Goal: Obtain resource: Download file/media

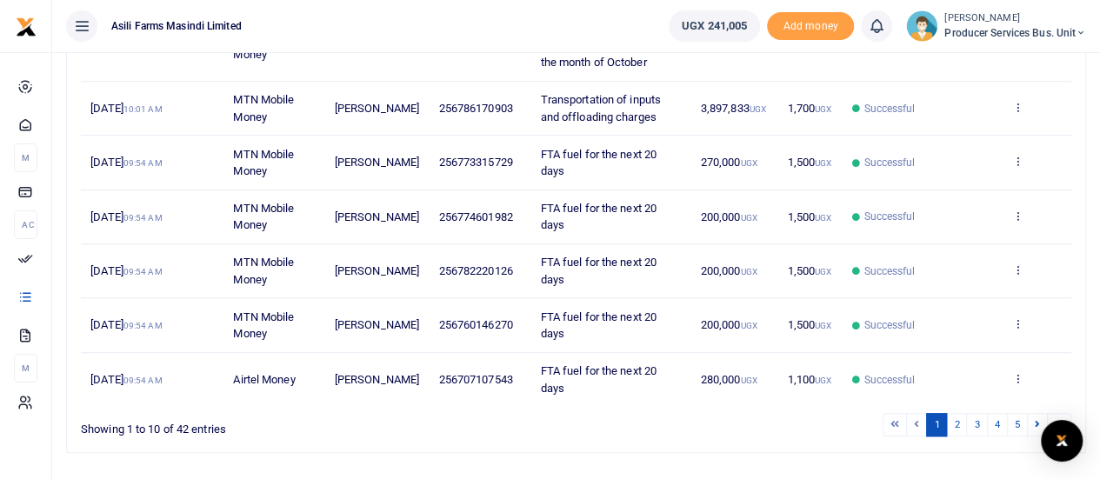
scroll to position [535, 0]
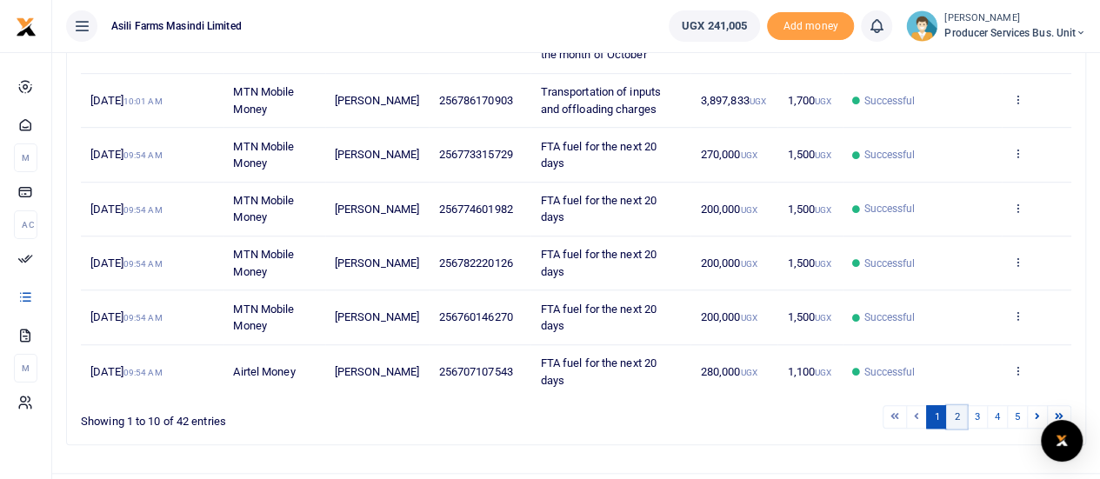
click at [962, 405] on link "2" at bounding box center [956, 416] width 21 height 23
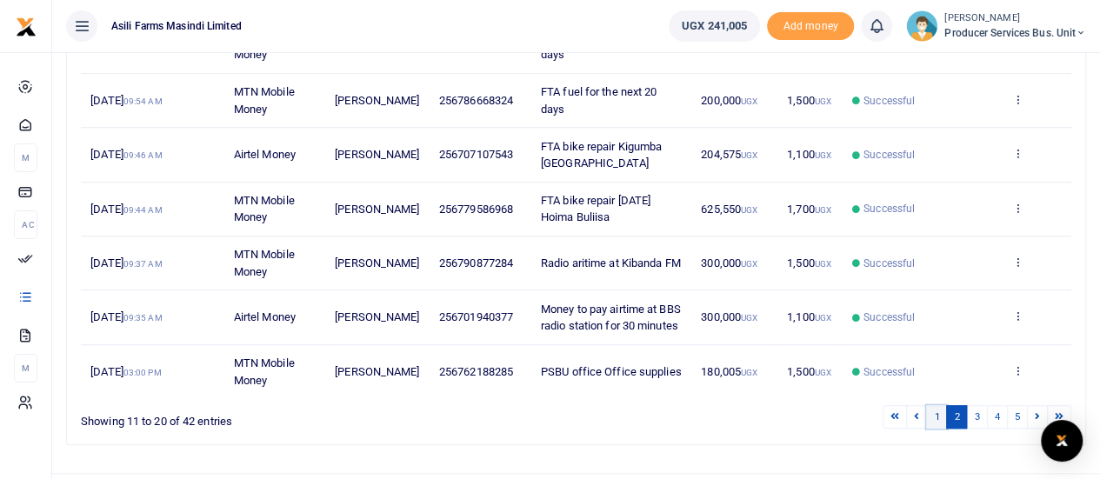
click at [937, 405] on link "1" at bounding box center [936, 416] width 21 height 23
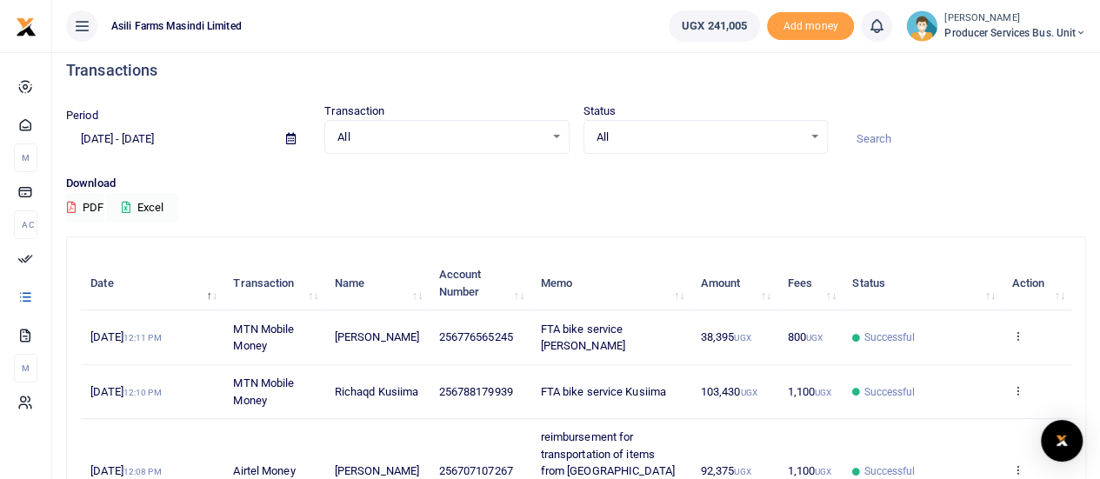
scroll to position [188, 0]
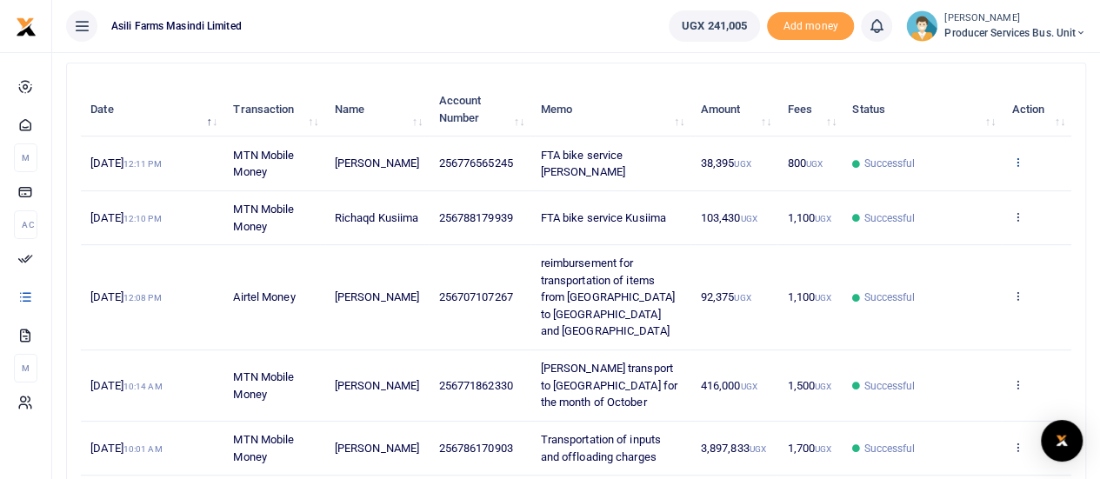
click at [1020, 157] on icon at bounding box center [1016, 162] width 11 height 12
click at [970, 191] on link "View details" at bounding box center [953, 192] width 137 height 24
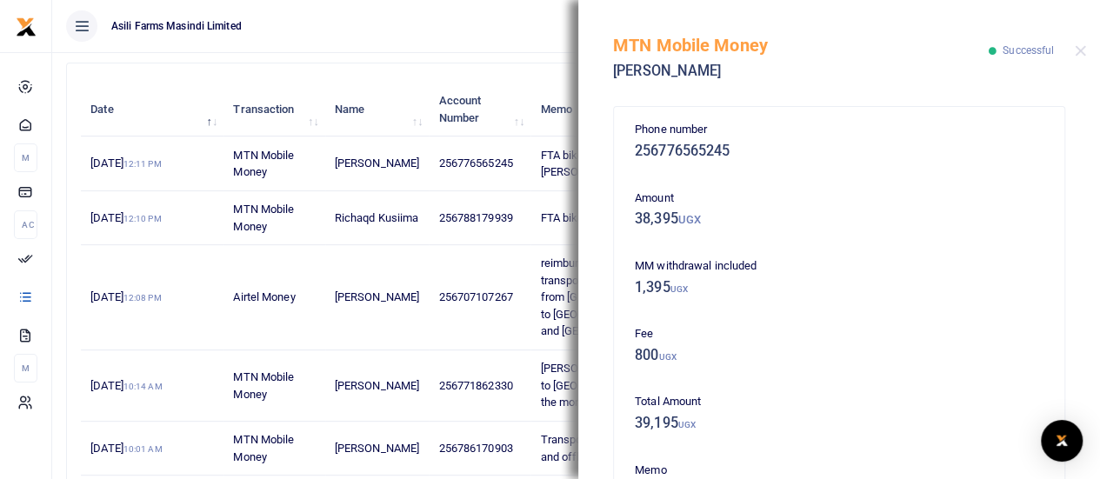
scroll to position [87, 0]
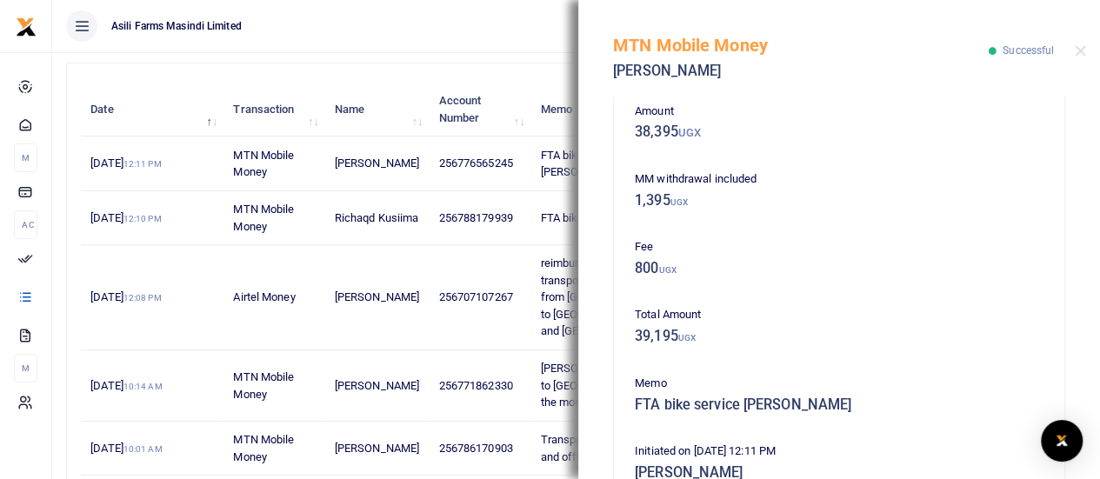
click at [1080, 39] on div "MTN Mobile Money Lucy Adokorac Successful" at bounding box center [839, 48] width 522 height 96
click at [1081, 49] on button "Close" at bounding box center [1079, 50] width 11 height 11
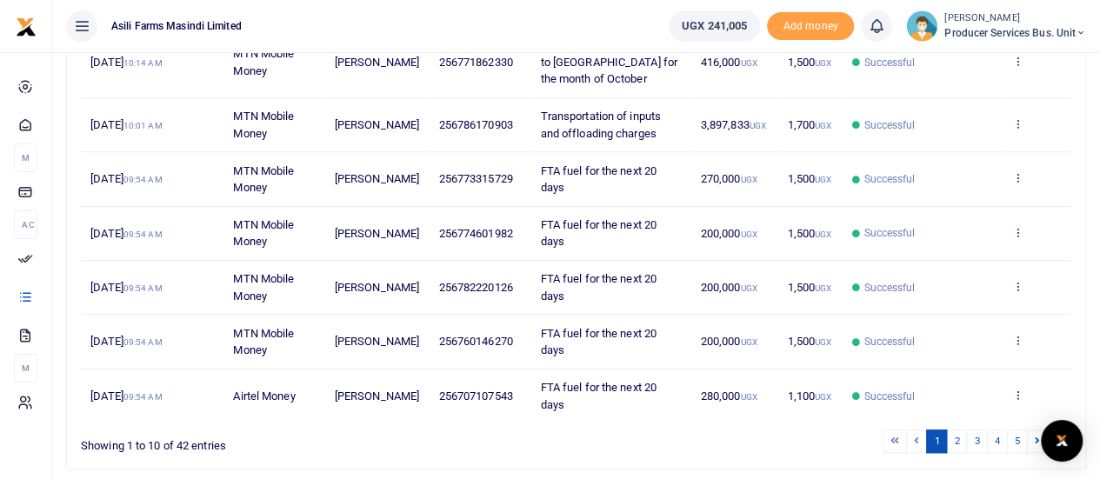
scroll to position [535, 0]
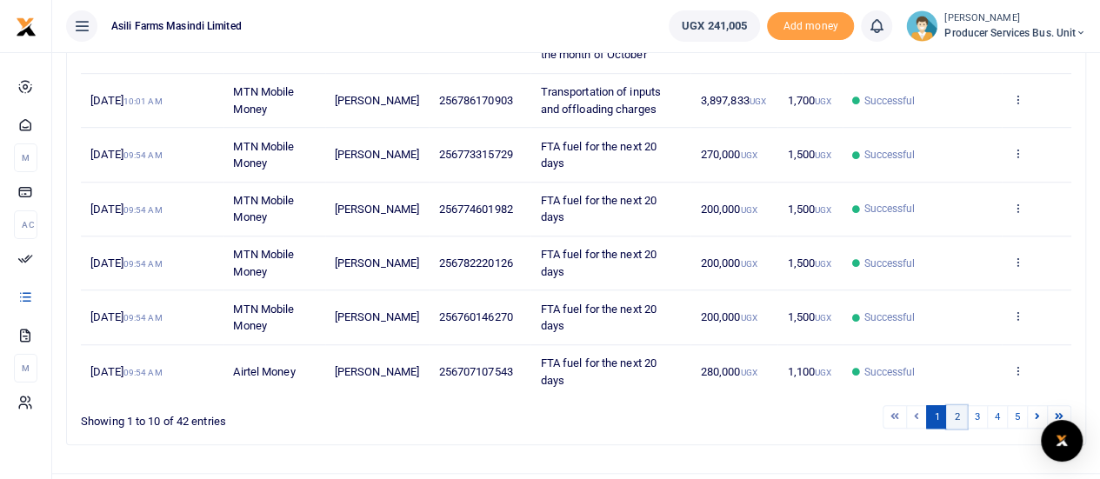
click at [959, 405] on link "2" at bounding box center [956, 416] width 21 height 23
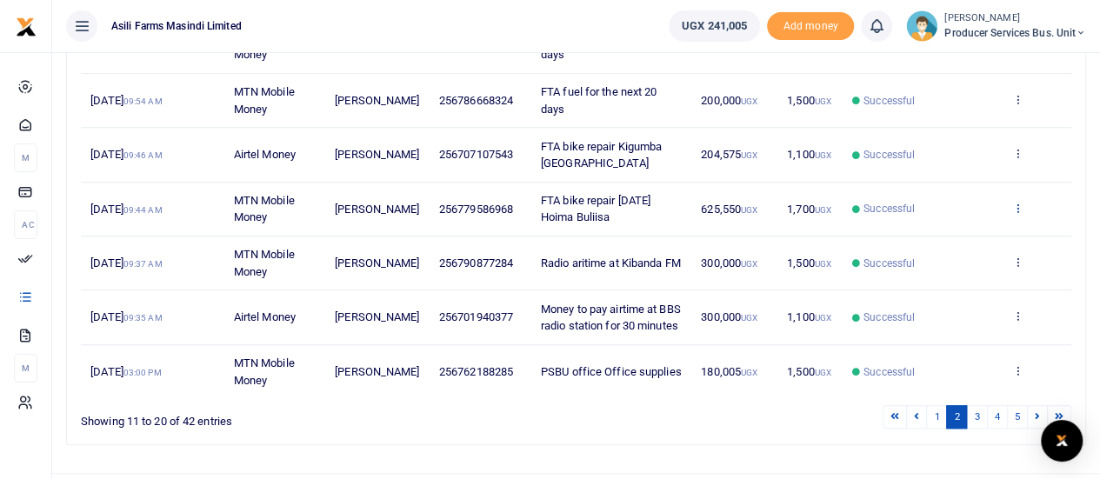
click at [1017, 202] on icon at bounding box center [1016, 208] width 11 height 12
click at [954, 209] on link "View details" at bounding box center [953, 218] width 137 height 24
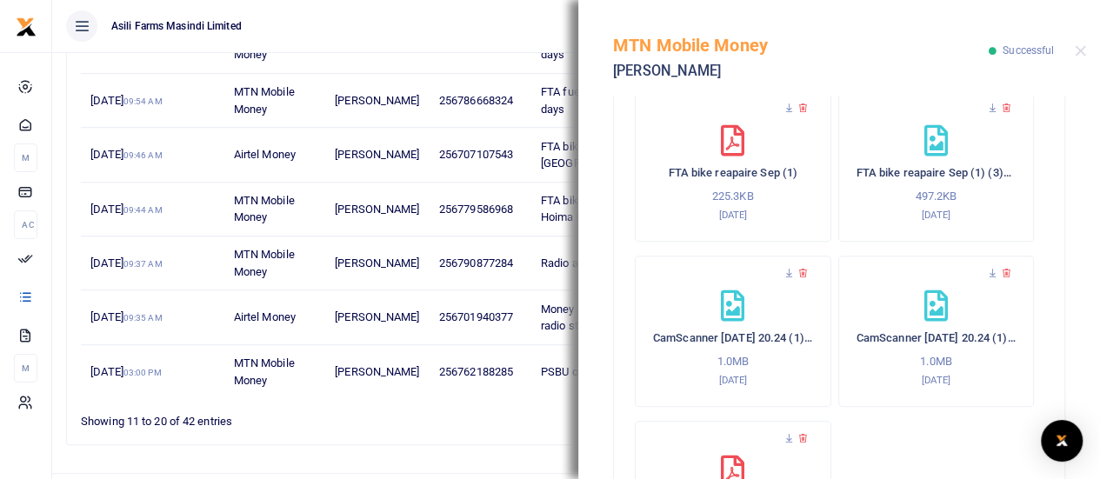
scroll to position [655, 0]
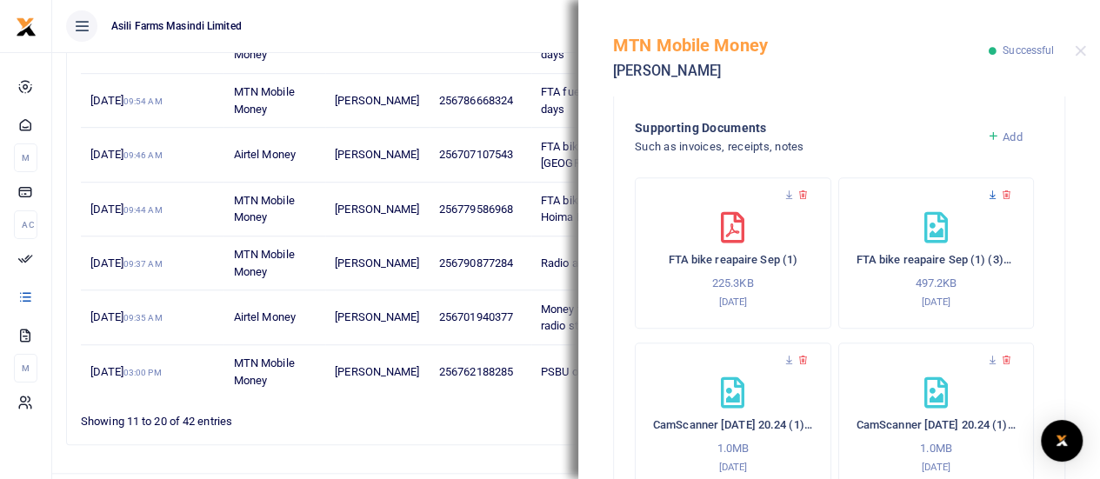
click at [987, 193] on icon at bounding box center [992, 194] width 11 height 11
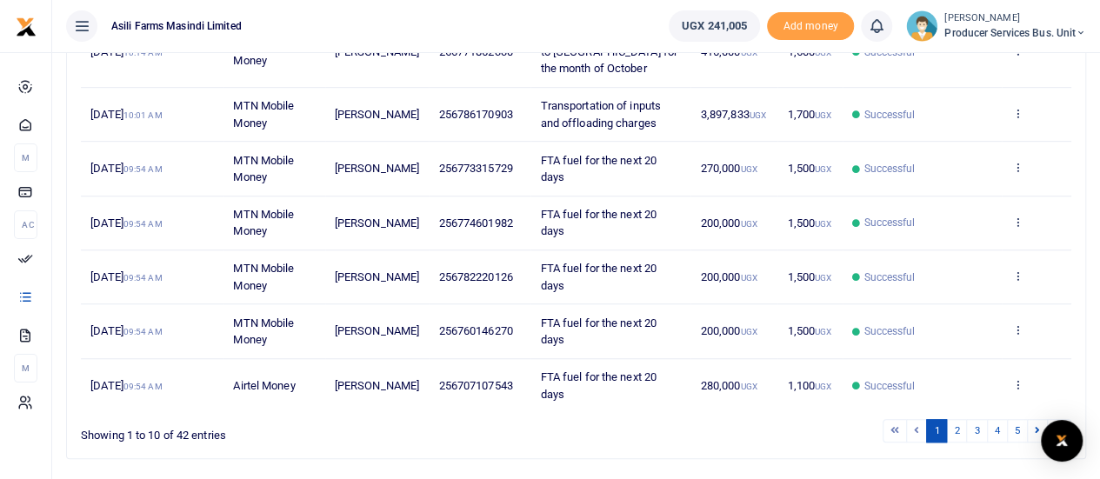
scroll to position [535, 0]
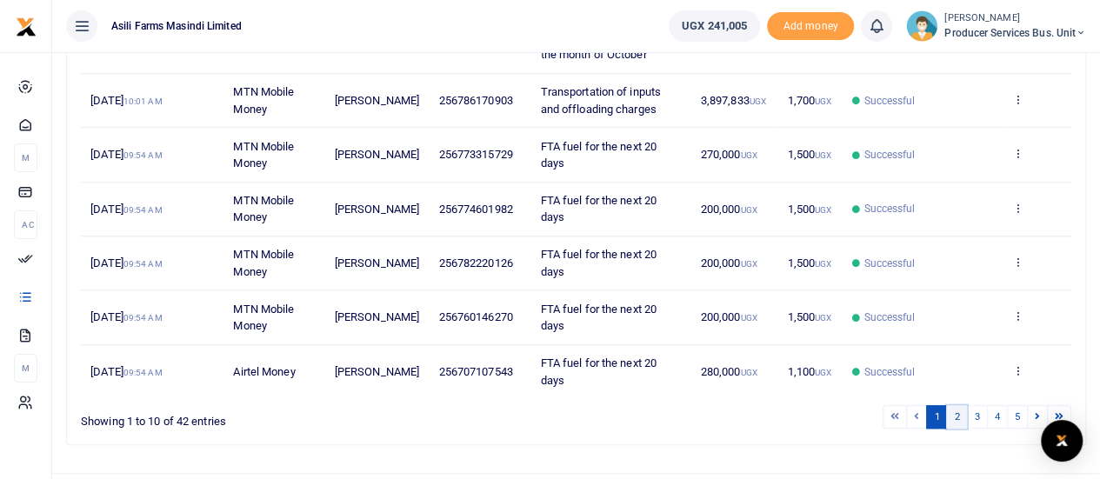
click at [961, 405] on link "2" at bounding box center [956, 416] width 21 height 23
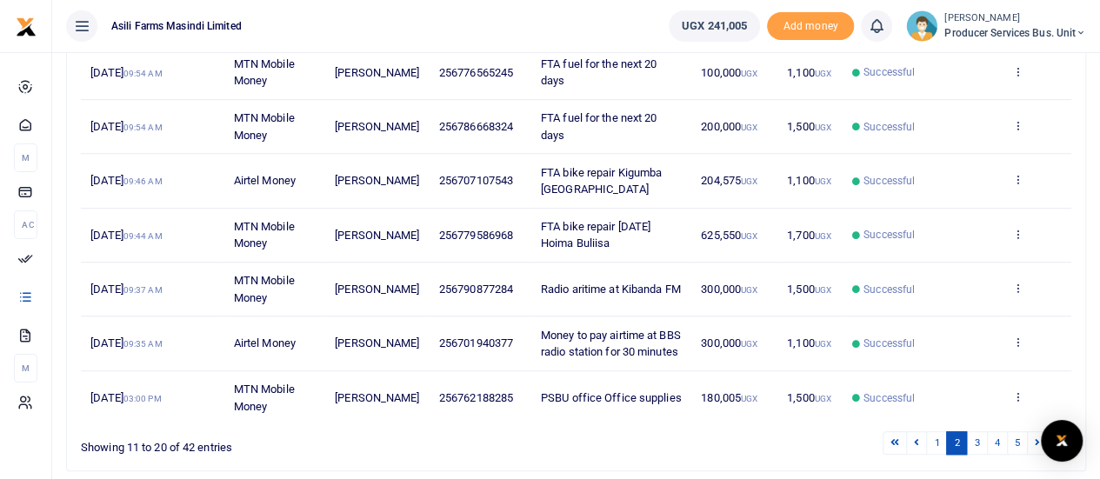
scroll to position [482, 0]
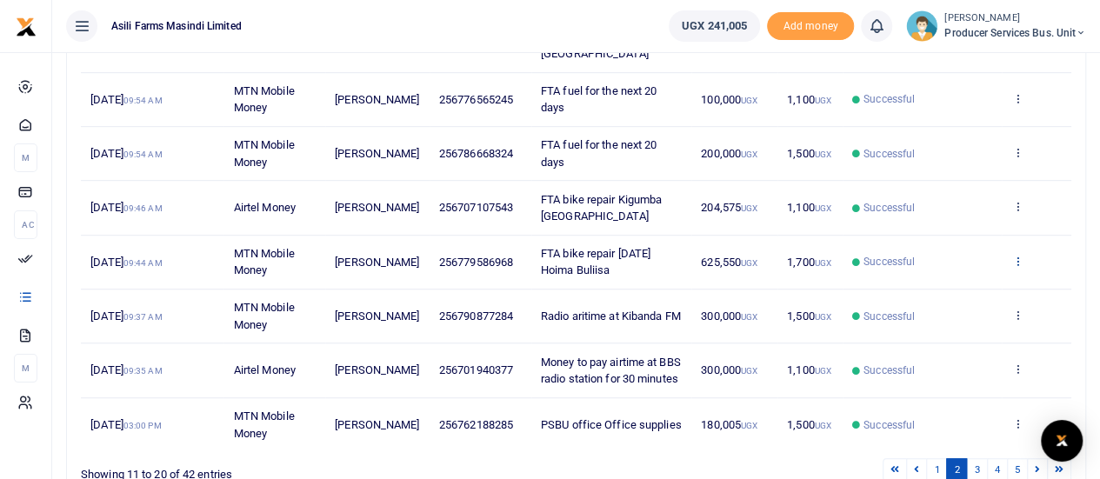
click at [1018, 255] on icon at bounding box center [1016, 261] width 11 height 12
click at [949, 267] on link "View details" at bounding box center [953, 271] width 137 height 24
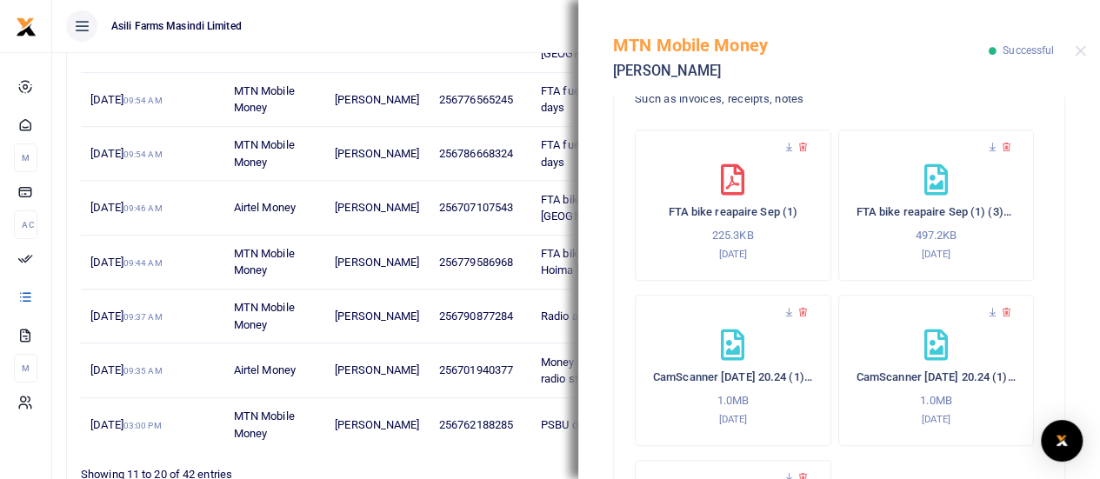
scroll to position [695, 0]
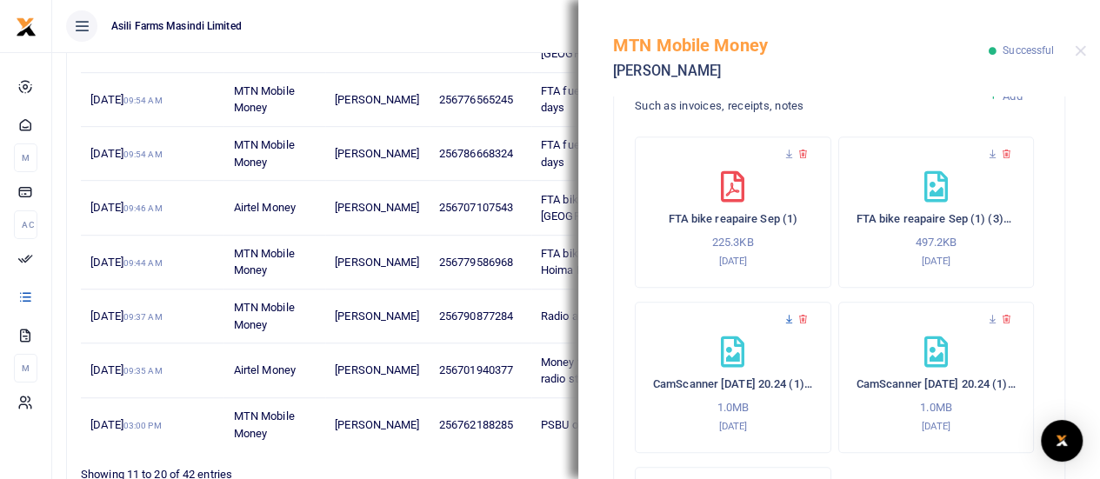
click at [789, 318] on icon at bounding box center [788, 319] width 11 height 11
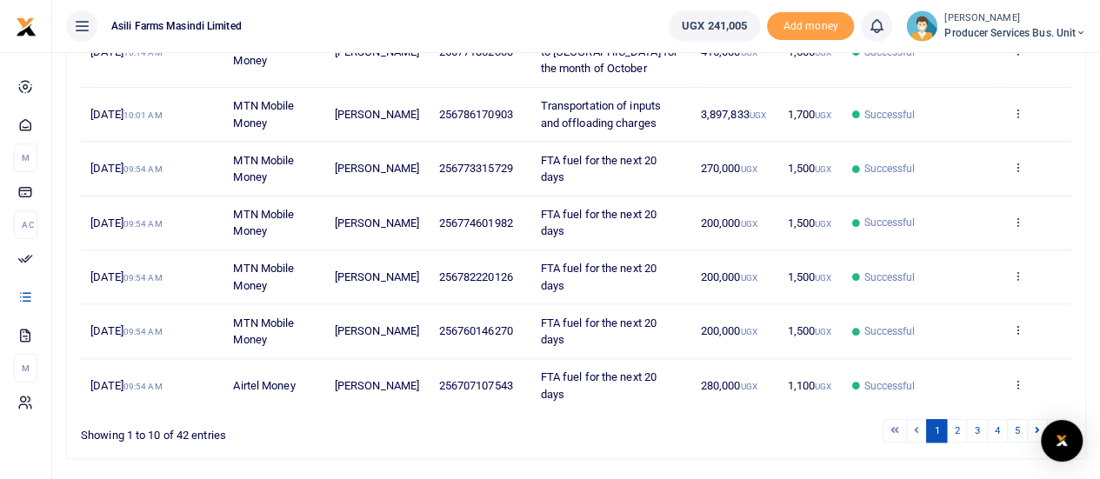
scroll to position [535, 0]
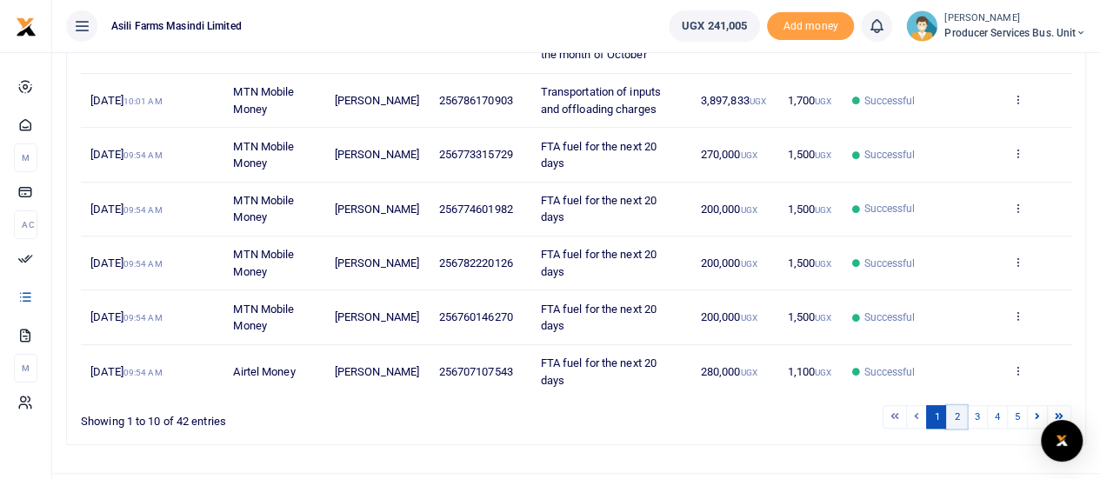
click at [964, 405] on link "2" at bounding box center [956, 416] width 21 height 23
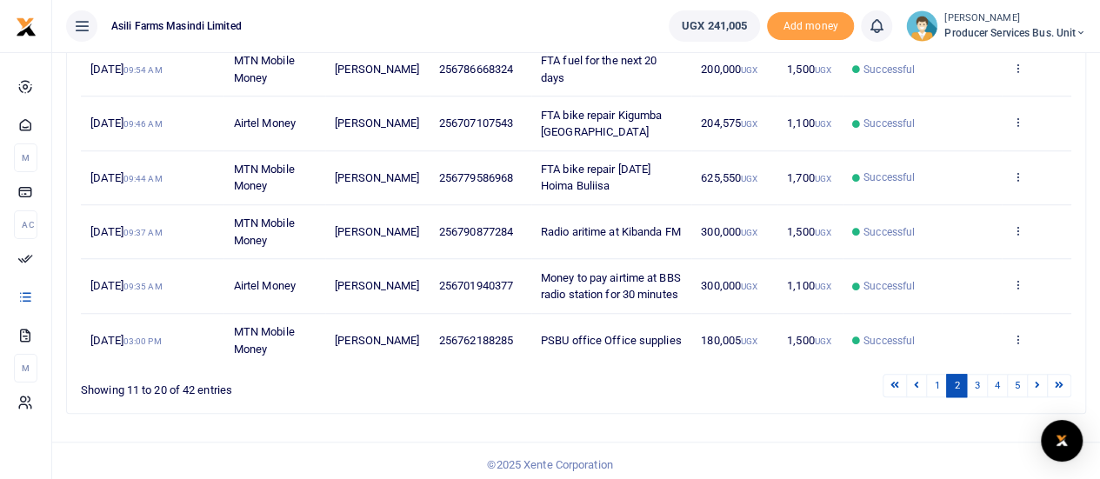
scroll to position [569, 0]
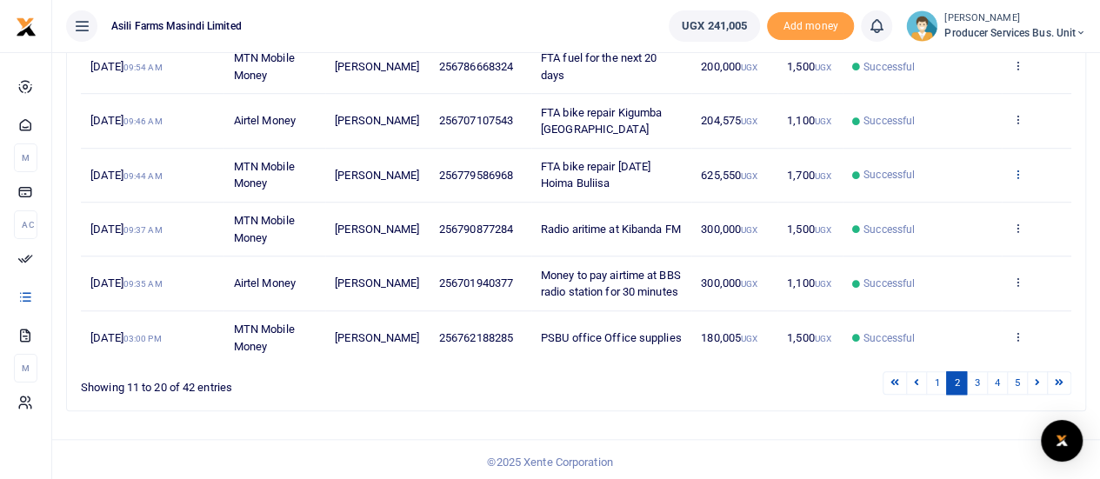
click at [1021, 168] on icon at bounding box center [1016, 174] width 11 height 12
click at [946, 182] on link "View details" at bounding box center [953, 184] width 137 height 24
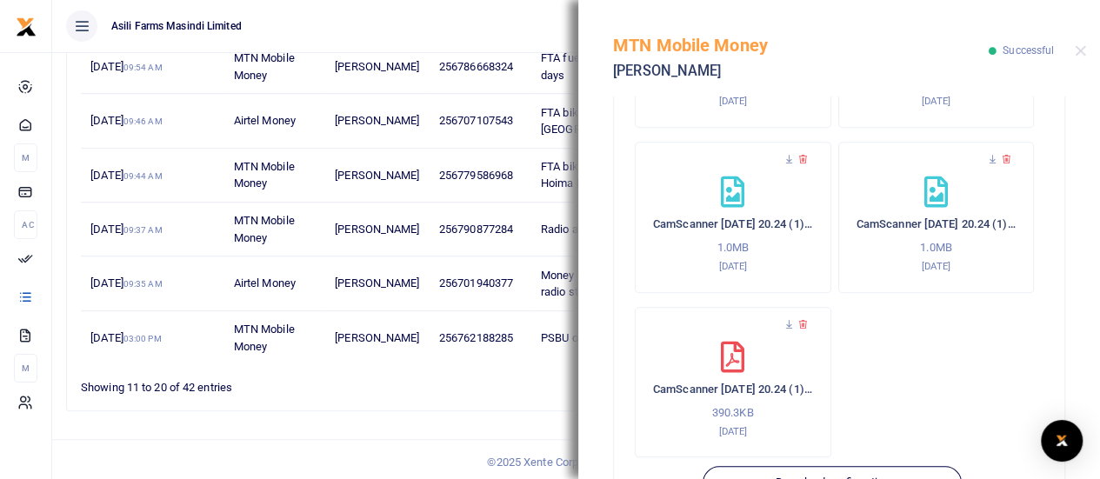
scroll to position [828, 0]
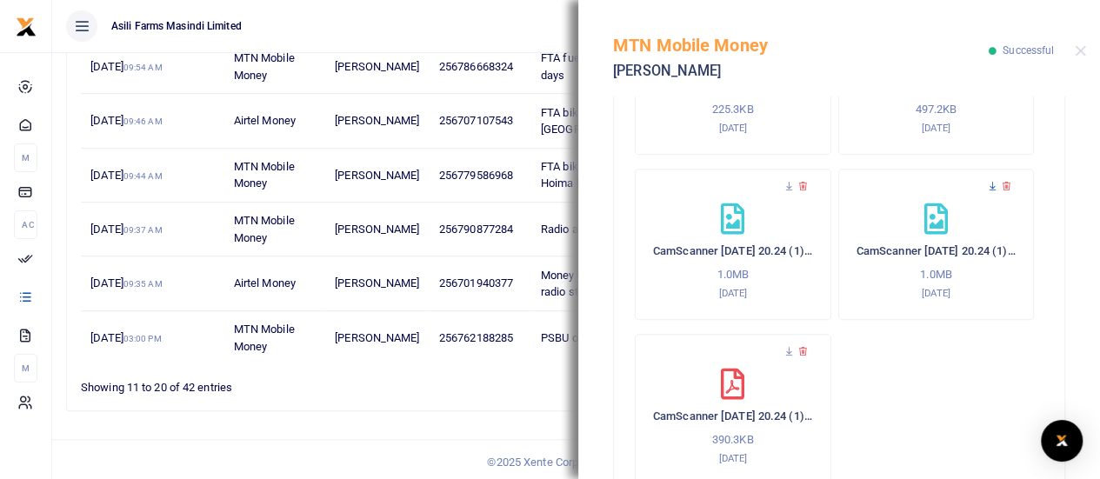
click at [987, 185] on icon at bounding box center [992, 186] width 11 height 11
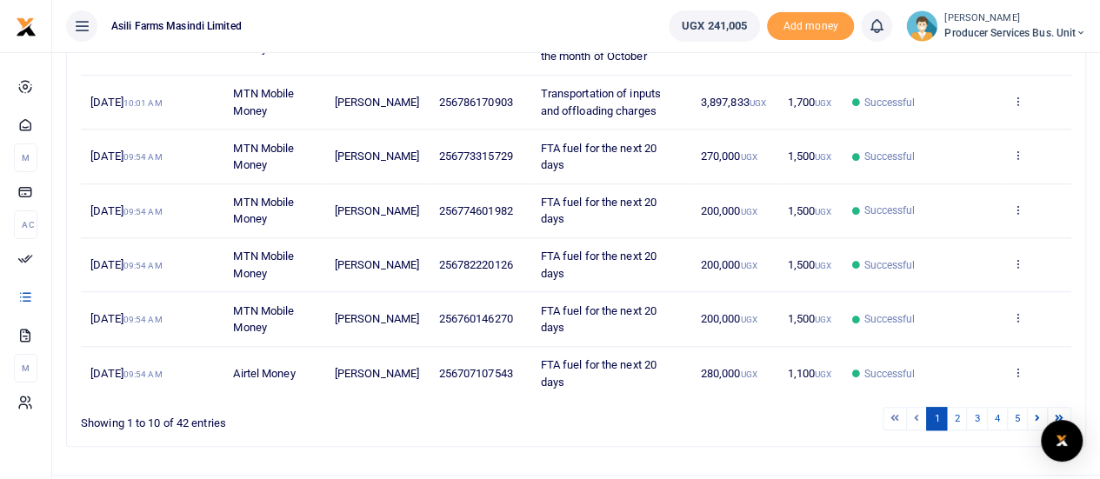
scroll to position [535, 0]
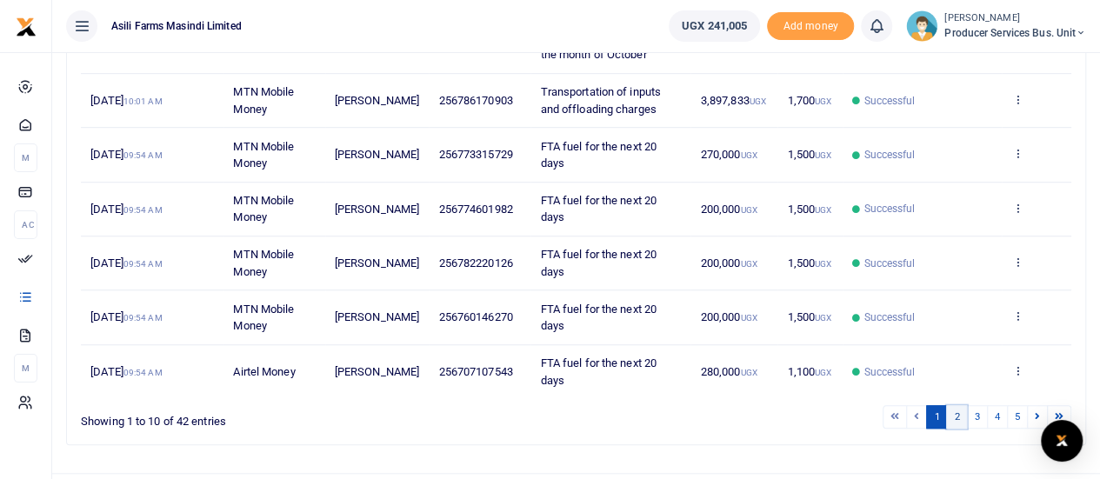
click at [960, 405] on link "2" at bounding box center [956, 416] width 21 height 23
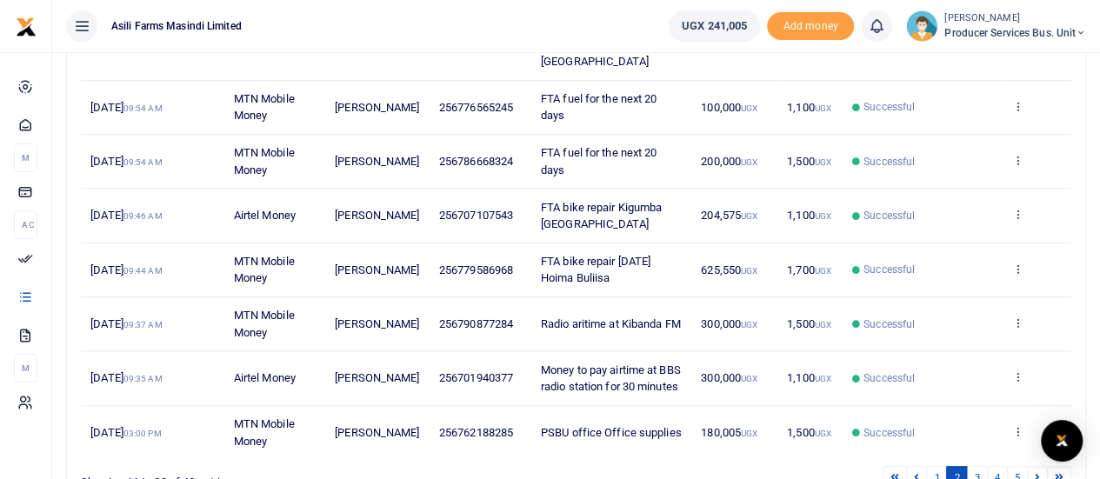
scroll to position [449, 0]
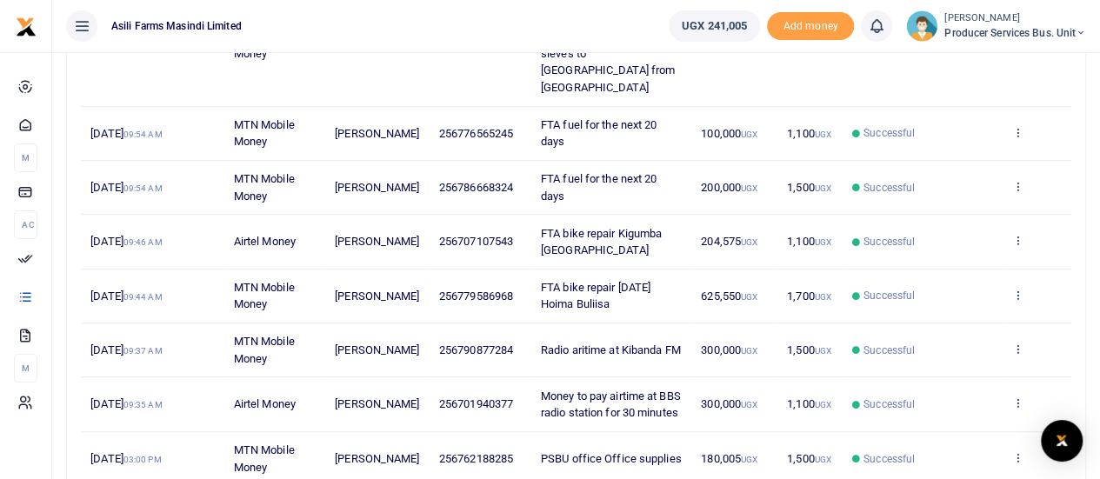
click at [1017, 289] on icon at bounding box center [1016, 295] width 11 height 12
click at [943, 299] on link "View details" at bounding box center [953, 305] width 137 height 24
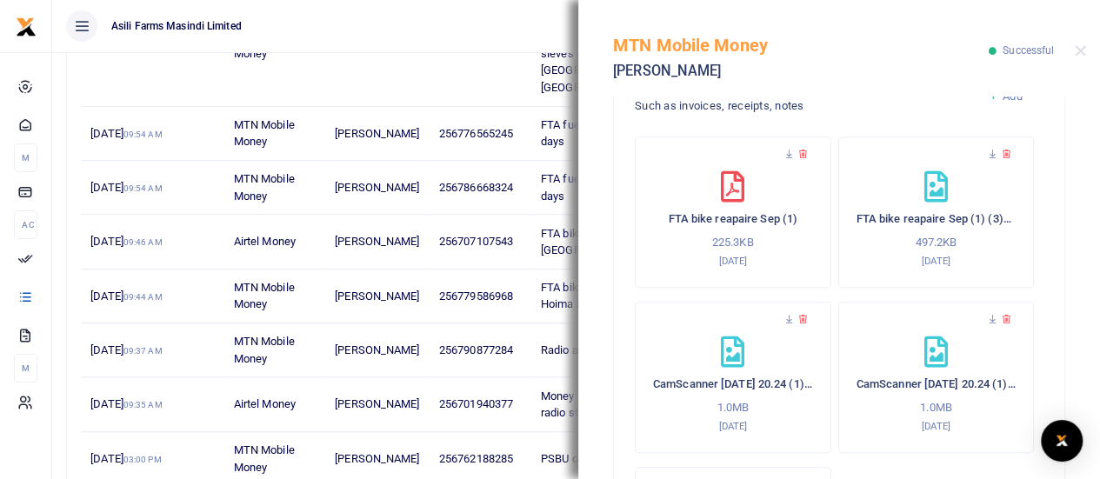
scroll to position [869, 0]
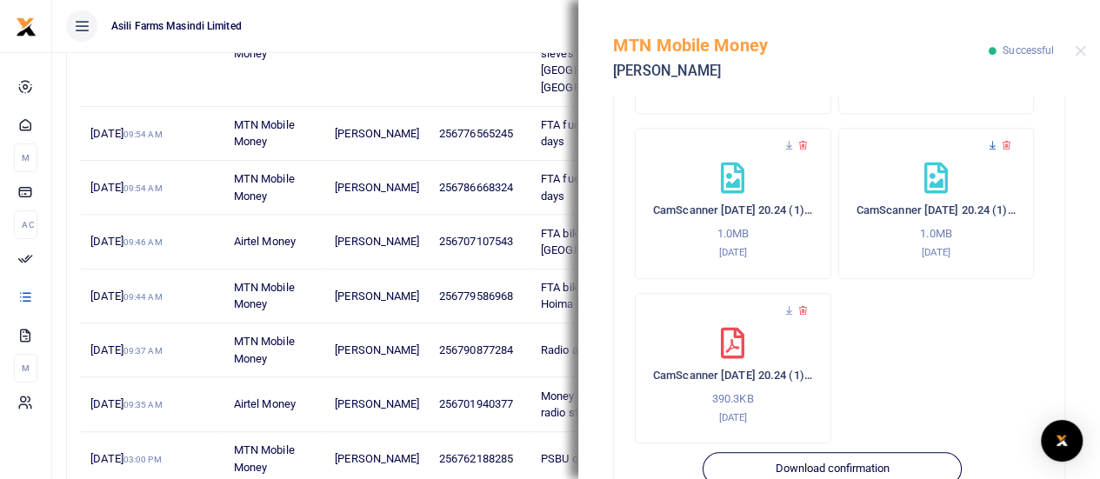
click at [987, 147] on icon at bounding box center [992, 145] width 11 height 11
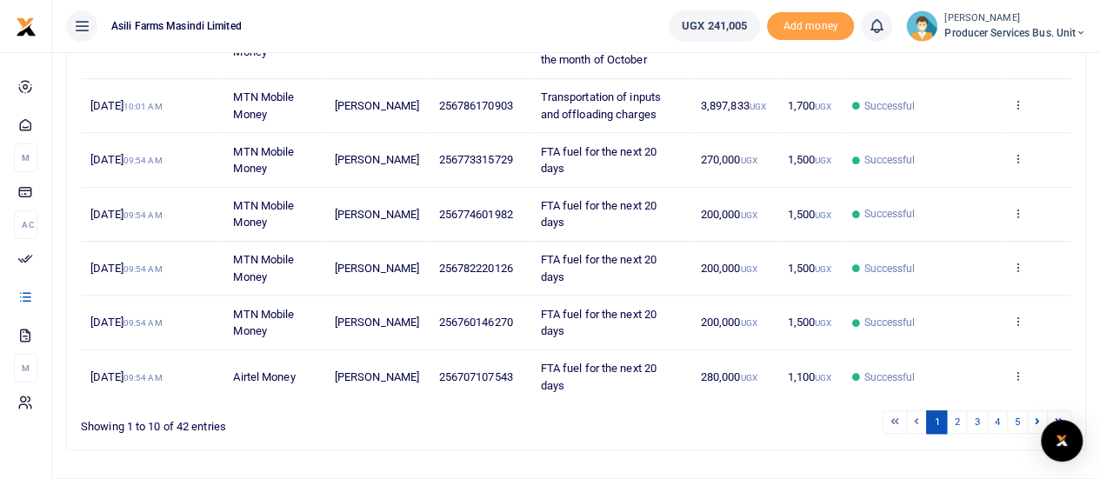
scroll to position [535, 0]
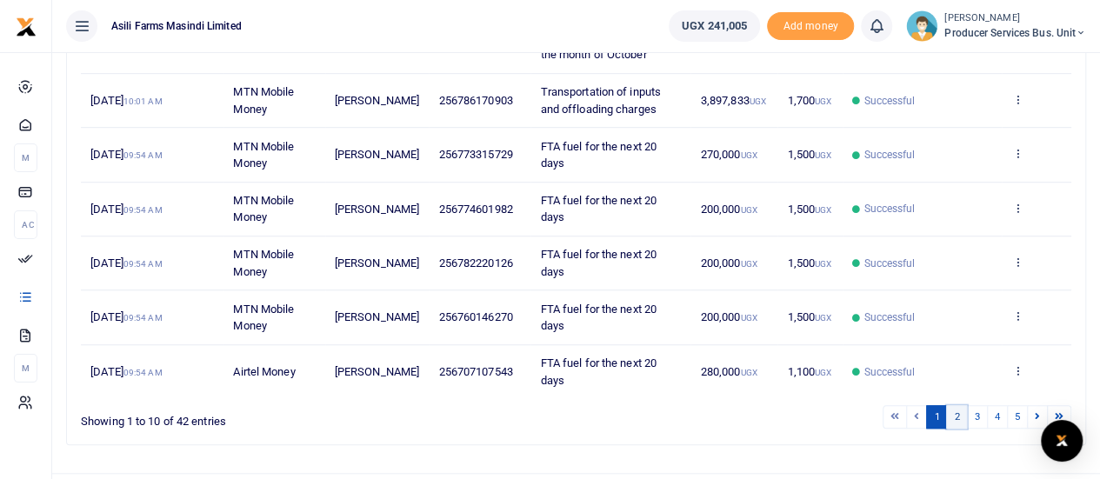
click at [962, 405] on link "2" at bounding box center [956, 416] width 21 height 23
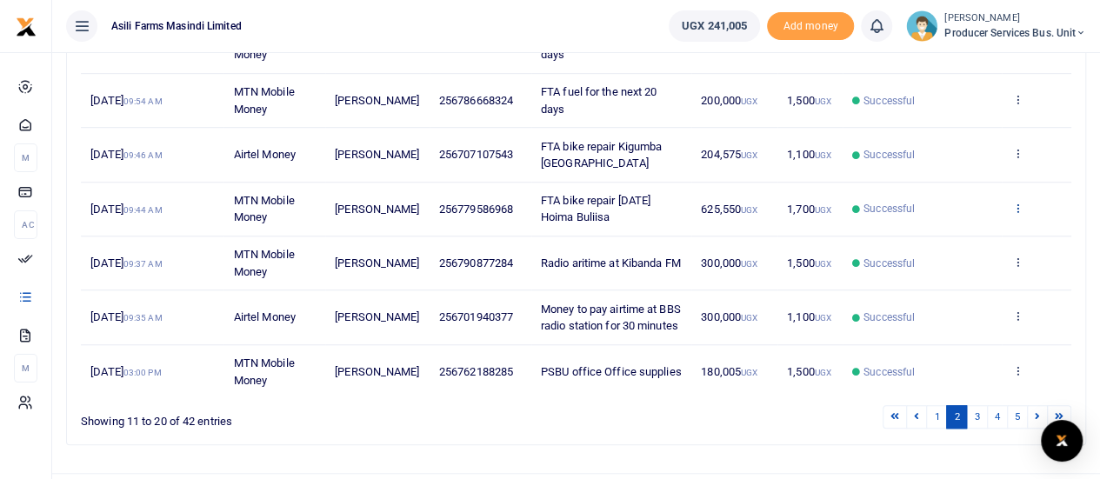
click at [1015, 202] on icon at bounding box center [1016, 208] width 11 height 12
click at [940, 211] on link "View details" at bounding box center [953, 218] width 137 height 24
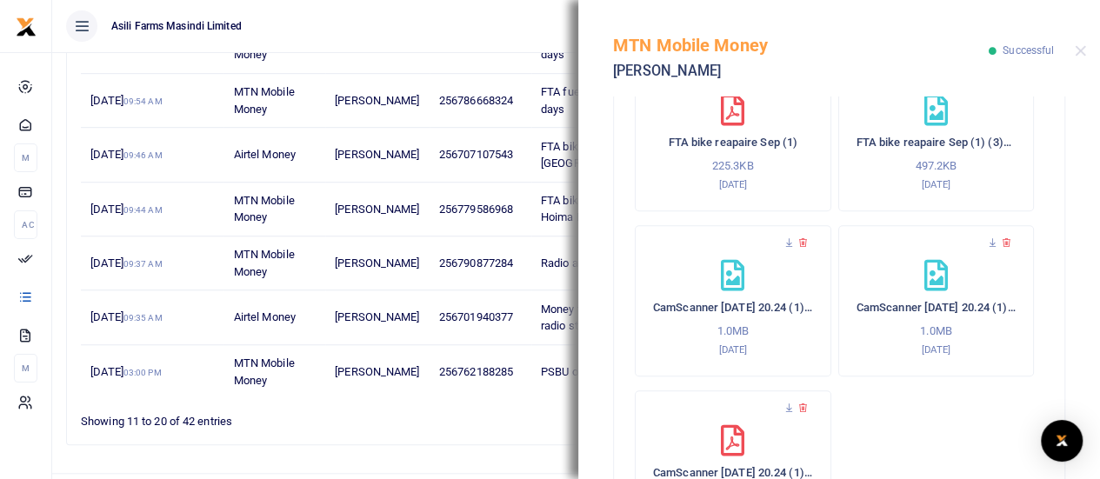
scroll to position [915, 0]
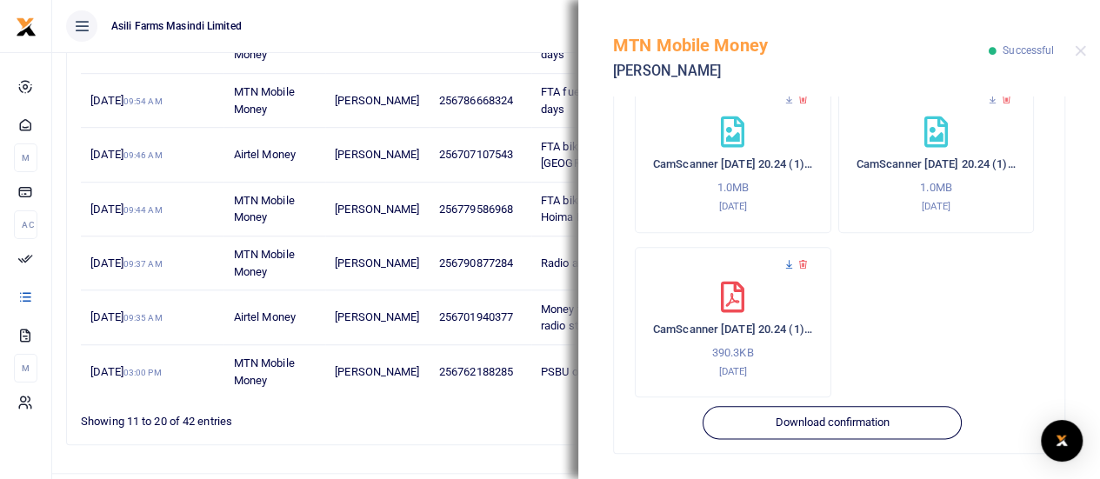
click at [788, 259] on icon at bounding box center [788, 264] width 11 height 11
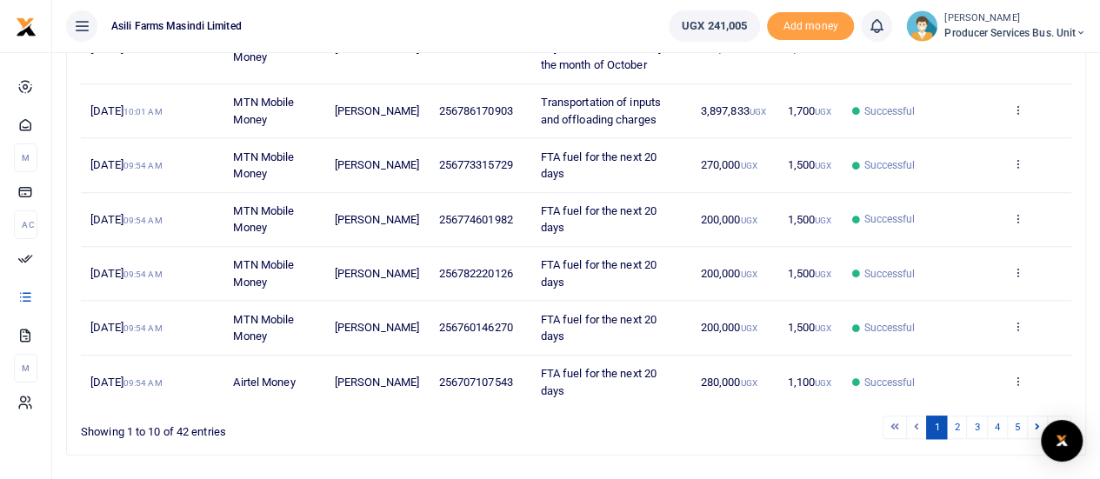
scroll to position [535, 0]
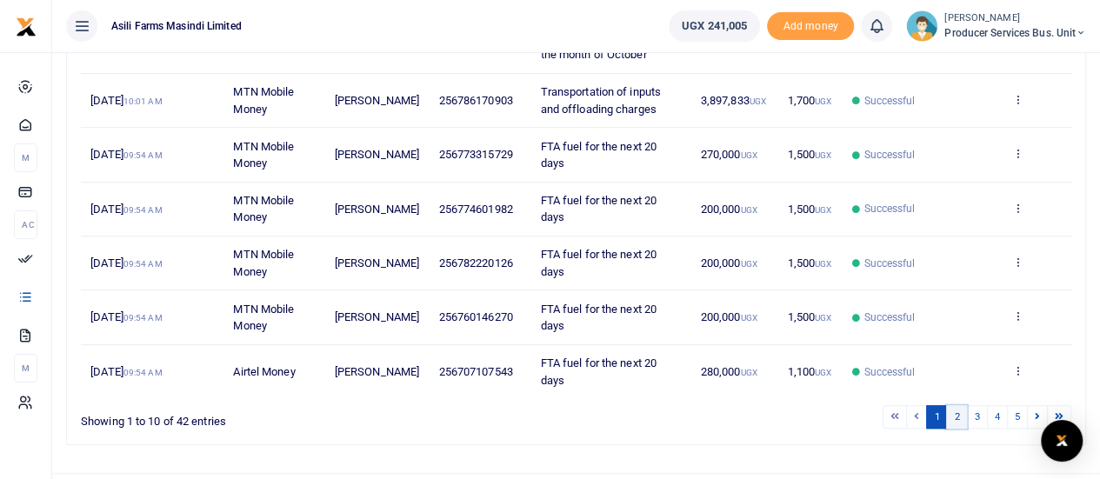
click at [960, 405] on link "2" at bounding box center [956, 416] width 21 height 23
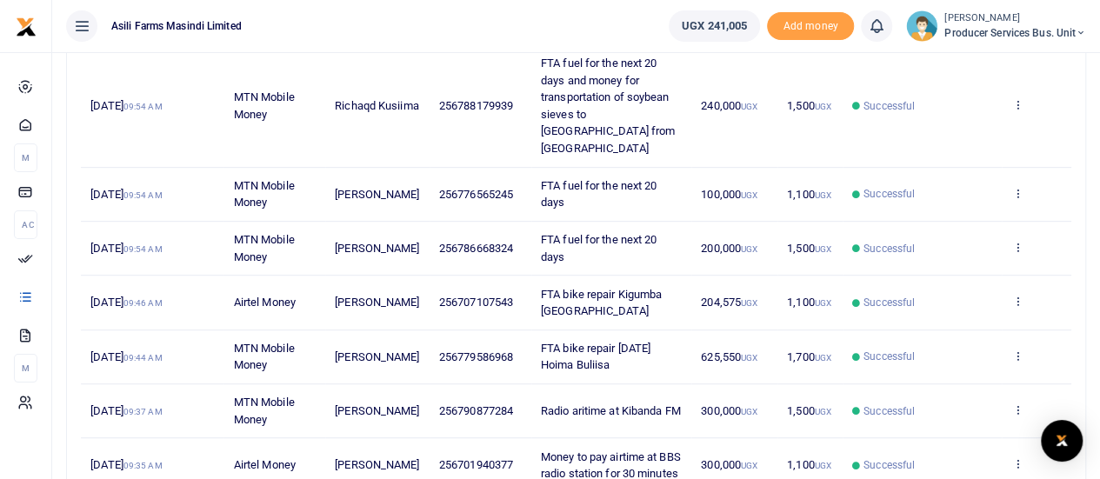
scroll to position [362, 0]
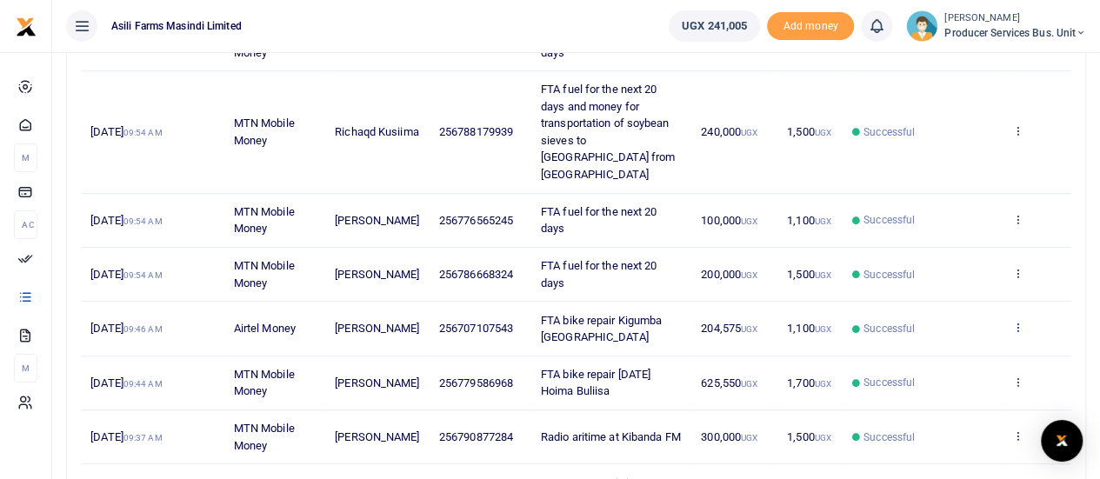
click at [1018, 321] on icon at bounding box center [1016, 327] width 11 height 12
click at [944, 329] on link "View details" at bounding box center [953, 338] width 137 height 24
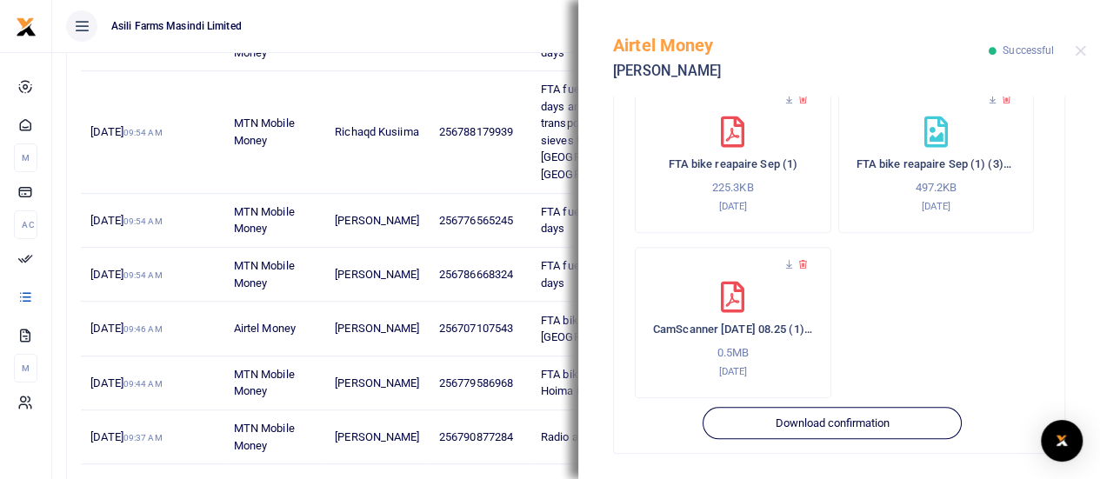
scroll to position [569, 0]
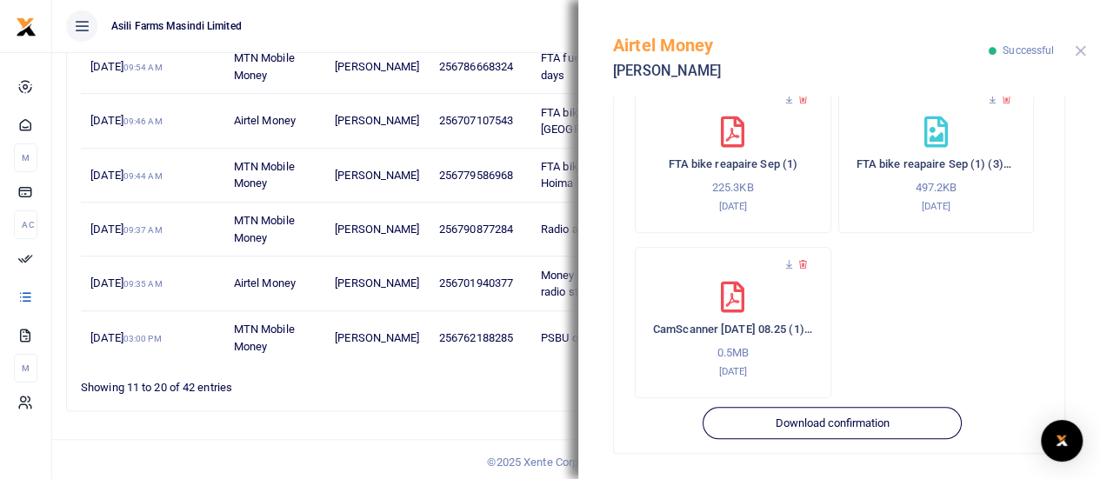
click at [1084, 50] on button "Close" at bounding box center [1079, 50] width 11 height 11
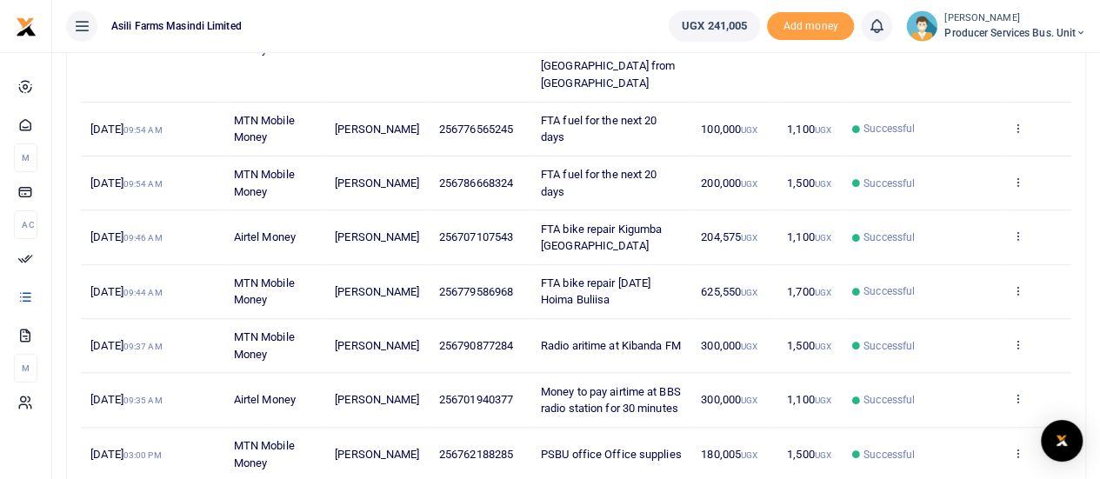
scroll to position [482, 0]
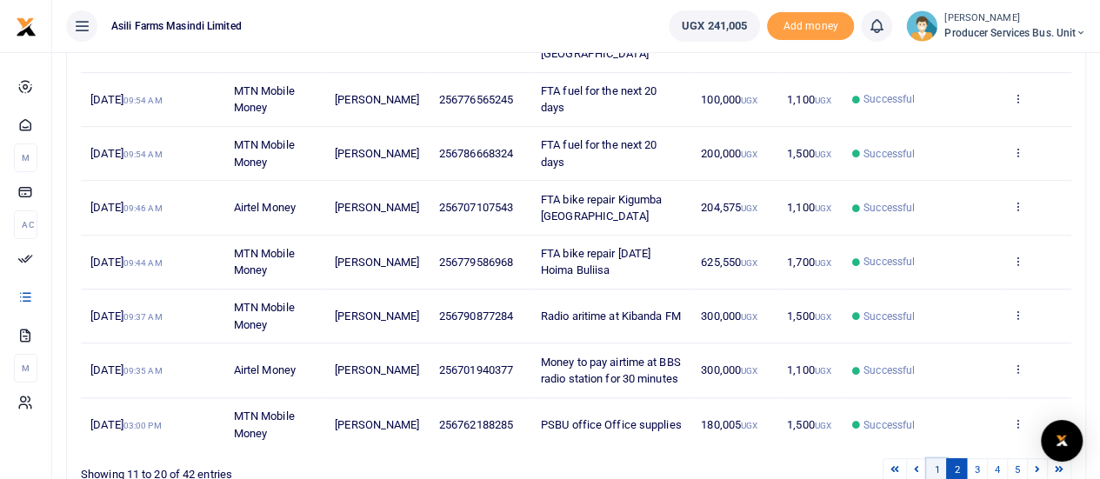
click at [942, 465] on link "1" at bounding box center [936, 469] width 21 height 23
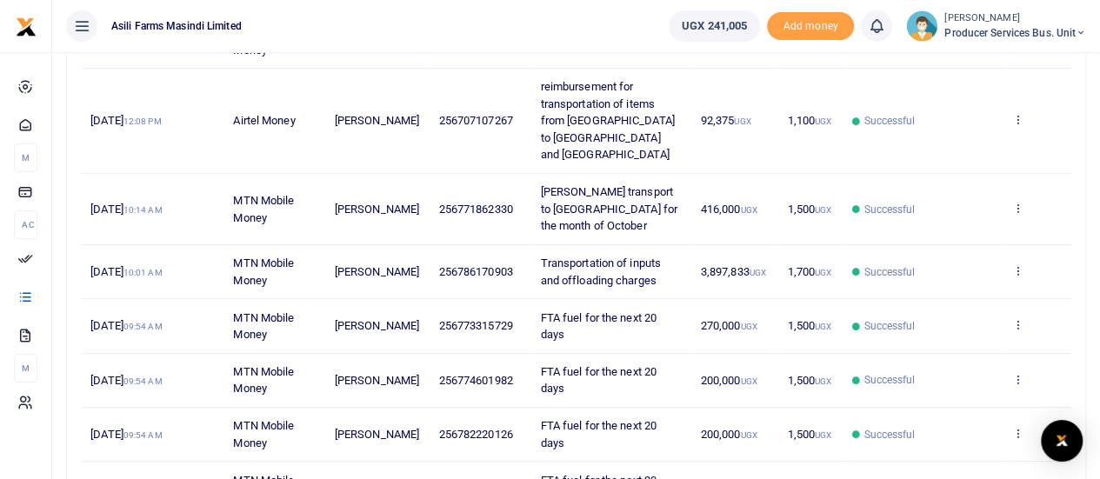
scroll to position [449, 0]
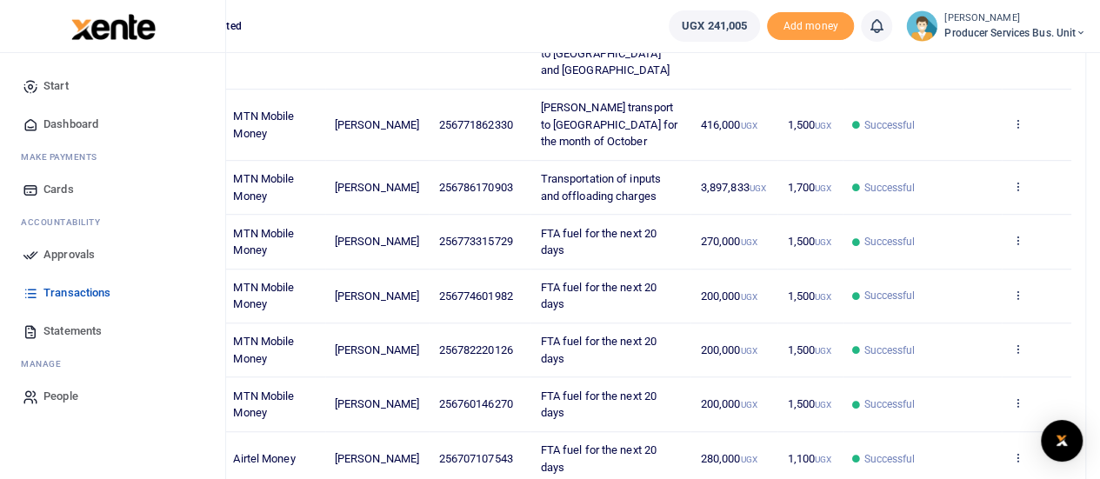
click at [57, 333] on span "Statements" at bounding box center [72, 330] width 58 height 17
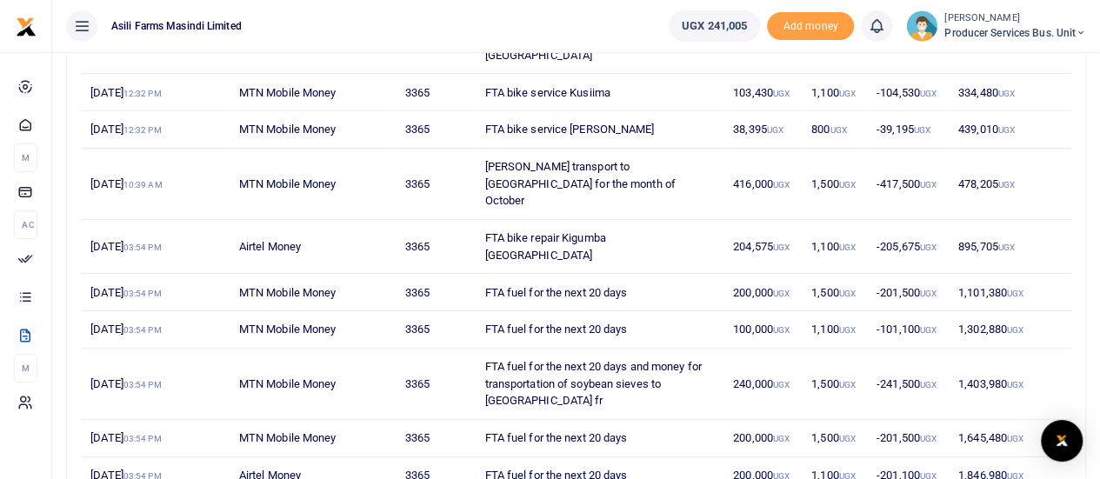
scroll to position [348, 0]
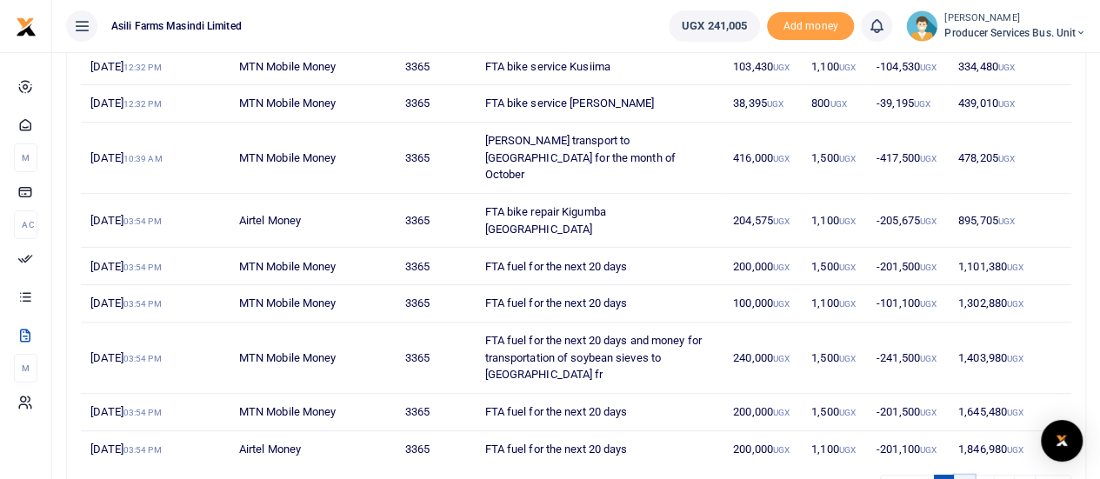
click at [966, 475] on link "2" at bounding box center [964, 486] width 21 height 23
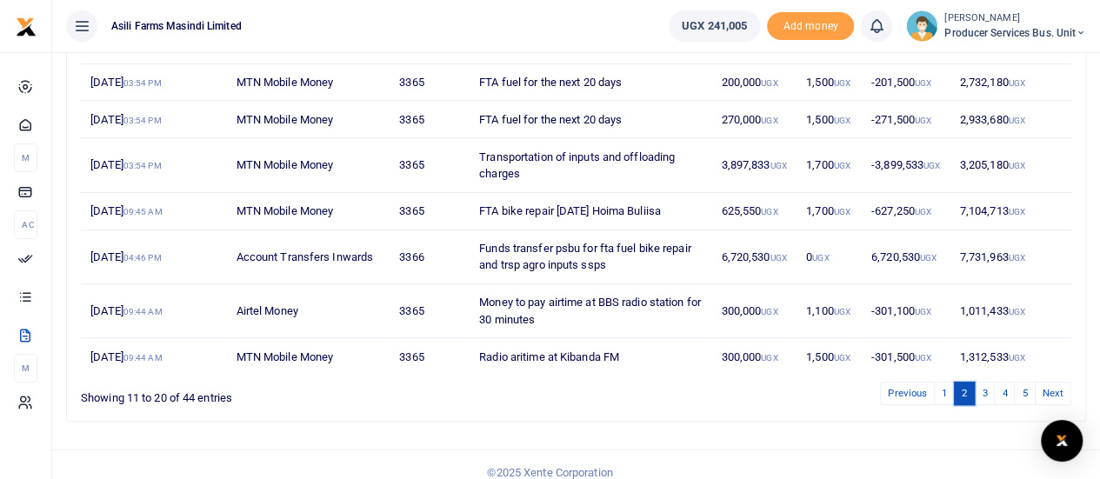
scroll to position [382, 0]
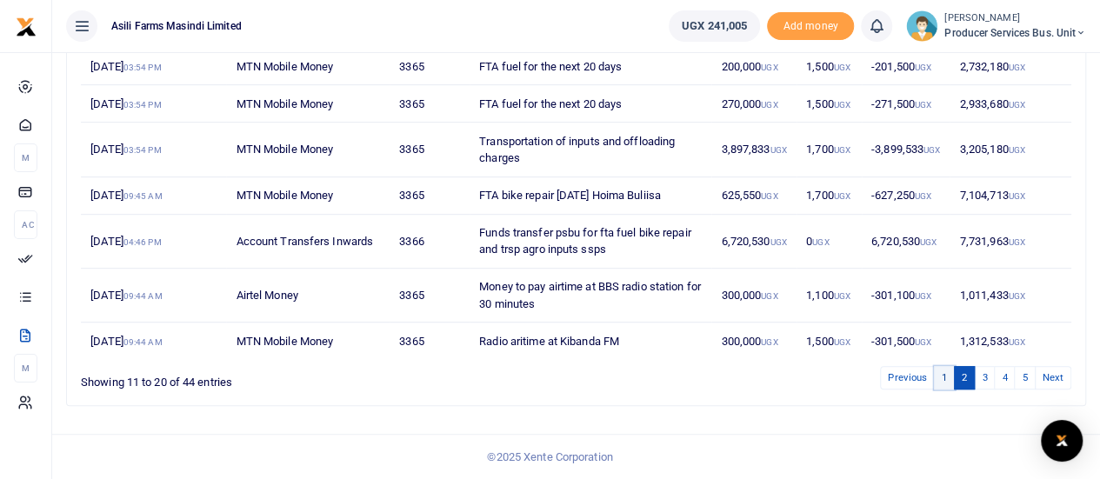
click at [946, 378] on link "1" at bounding box center [944, 377] width 21 height 23
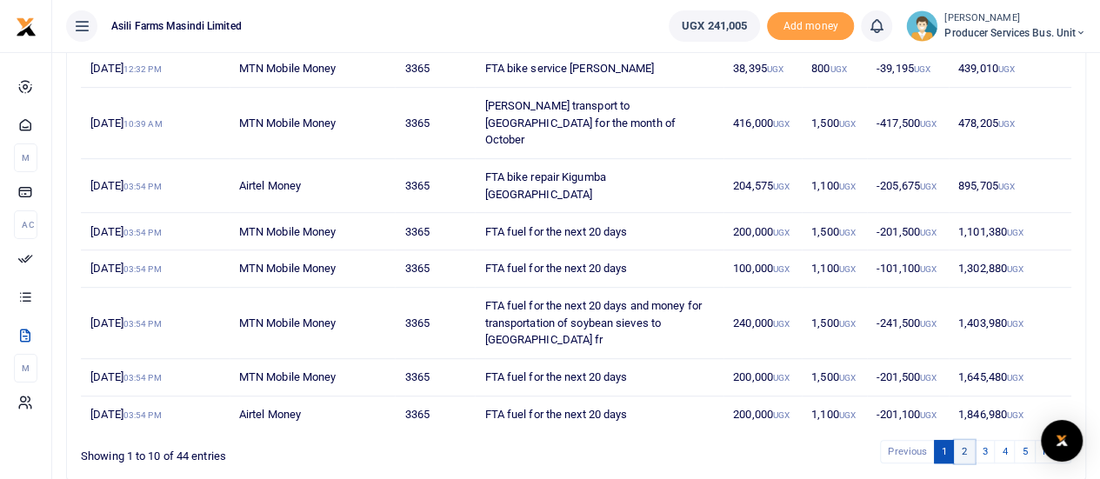
click at [968, 440] on link "2" at bounding box center [964, 451] width 21 height 23
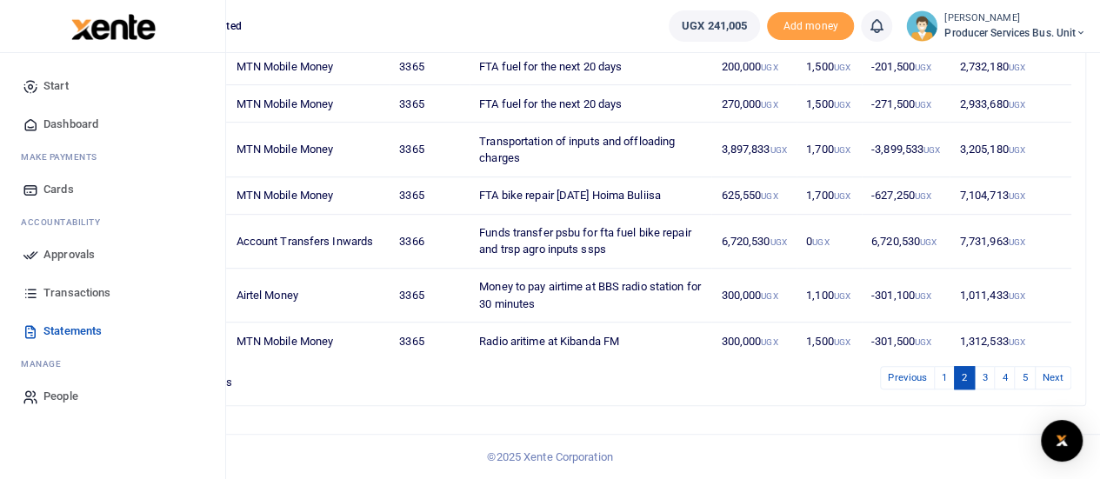
click at [28, 289] on icon at bounding box center [31, 293] width 16 height 16
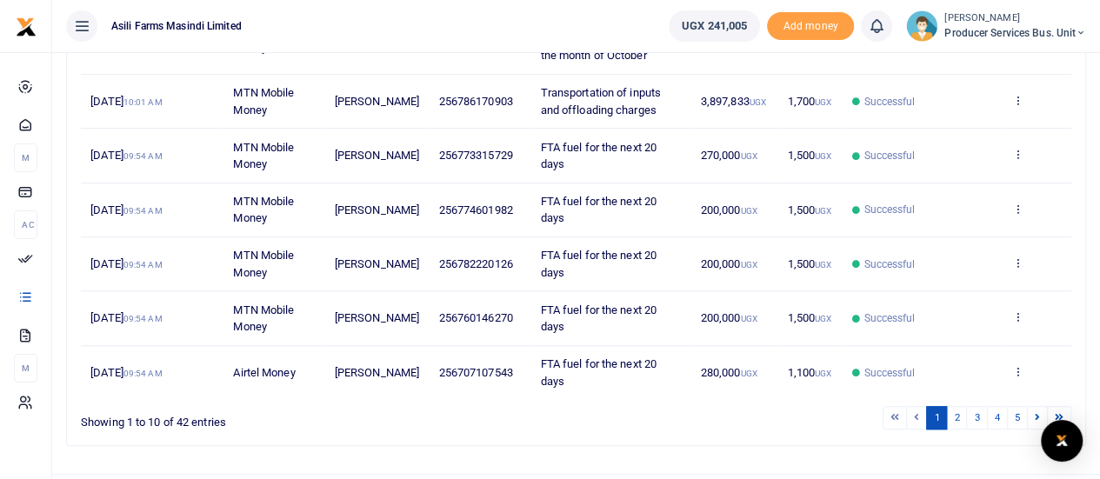
scroll to position [535, 0]
click at [962, 405] on link "2" at bounding box center [956, 416] width 21 height 23
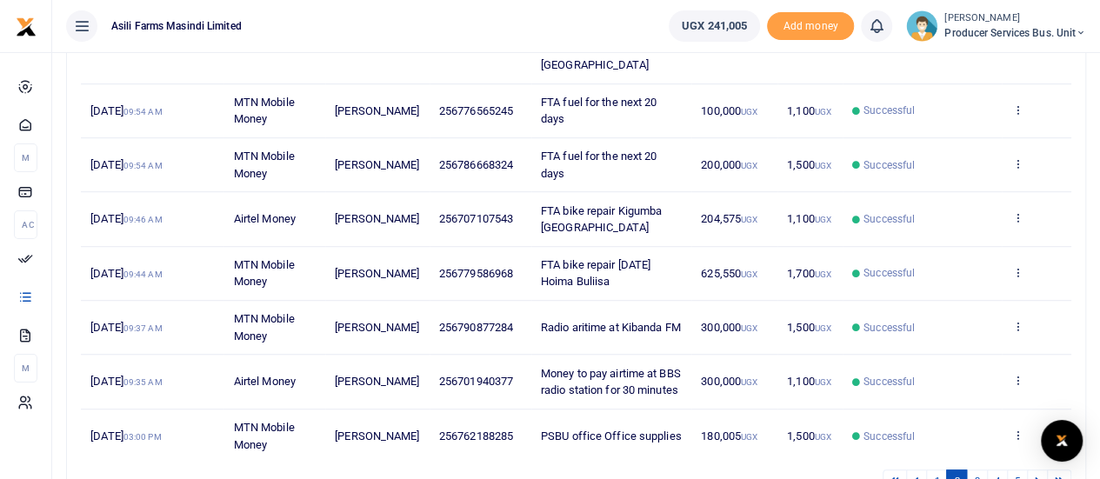
scroll to position [449, 0]
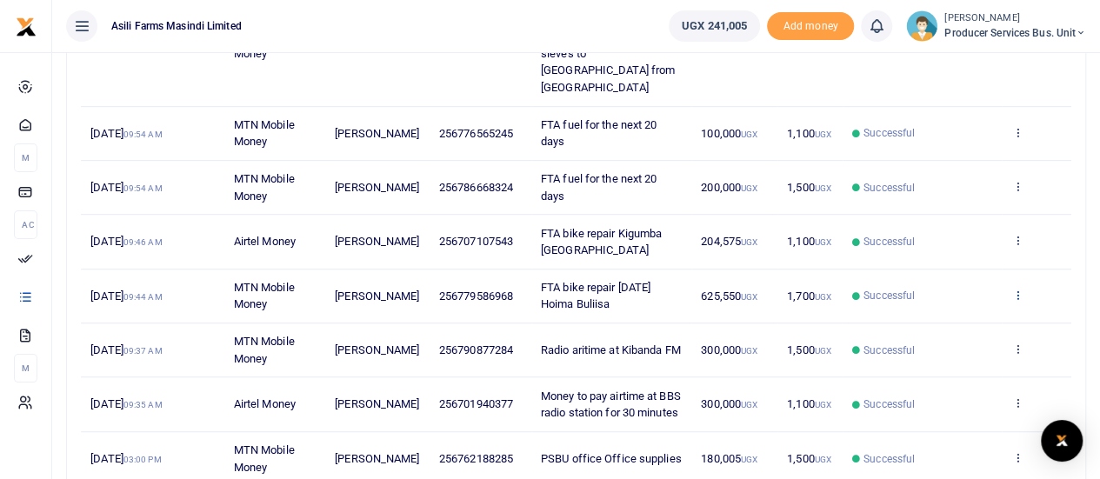
click at [1015, 289] on icon at bounding box center [1016, 295] width 11 height 12
click at [935, 302] on link "View details" at bounding box center [953, 305] width 137 height 24
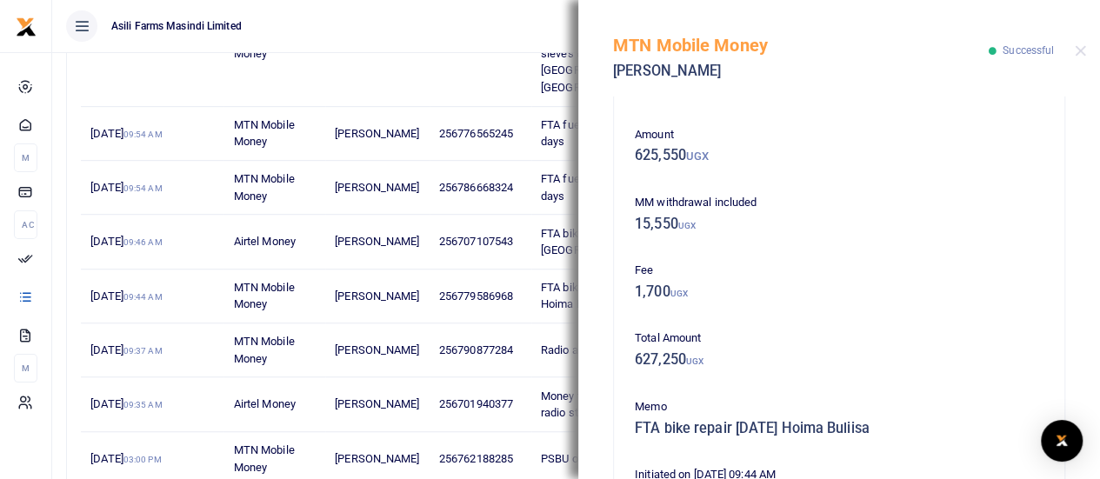
scroll to position [87, 0]
